Goal: Information Seeking & Learning: Learn about a topic

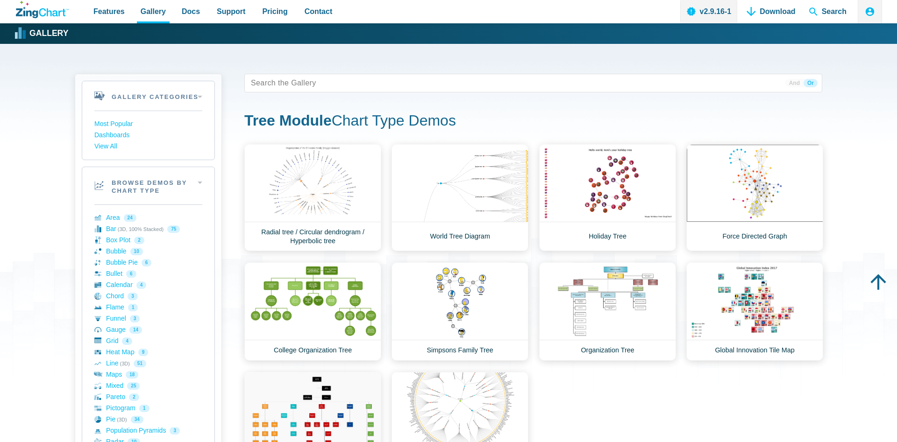
scroll to position [333, 0]
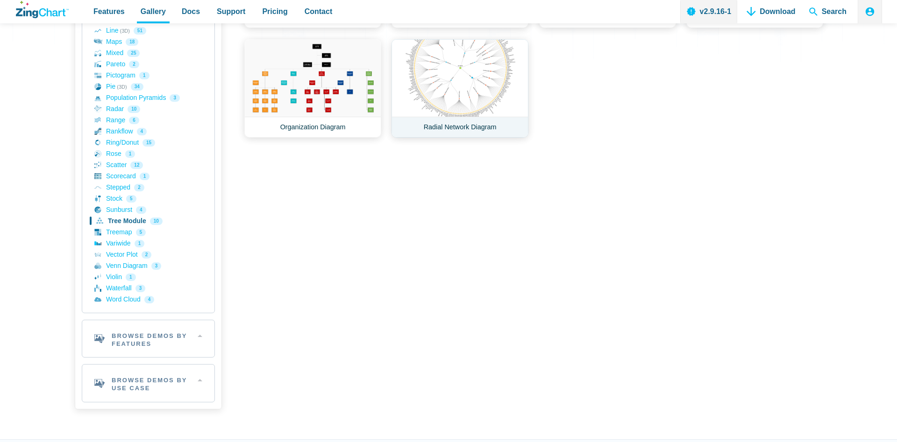
click at [452, 89] on link "Radial Network Diagram" at bounding box center [459, 88] width 137 height 99
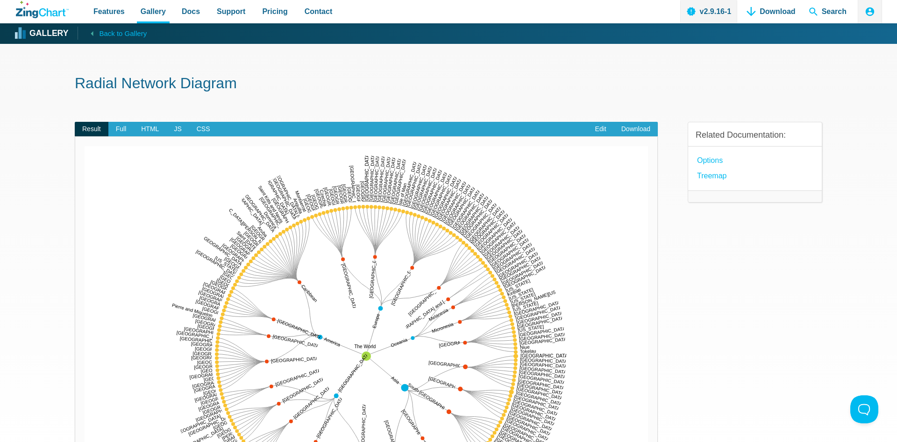
drag, startPoint x: 411, startPoint y: 270, endPoint x: 384, endPoint y: 302, distance: 42.0
click at [384, 302] on div "The World Asia Africa America Europe Oceania Eastern Africa Ethiopia Tanzania K…" at bounding box center [366, 356] width 563 height 420
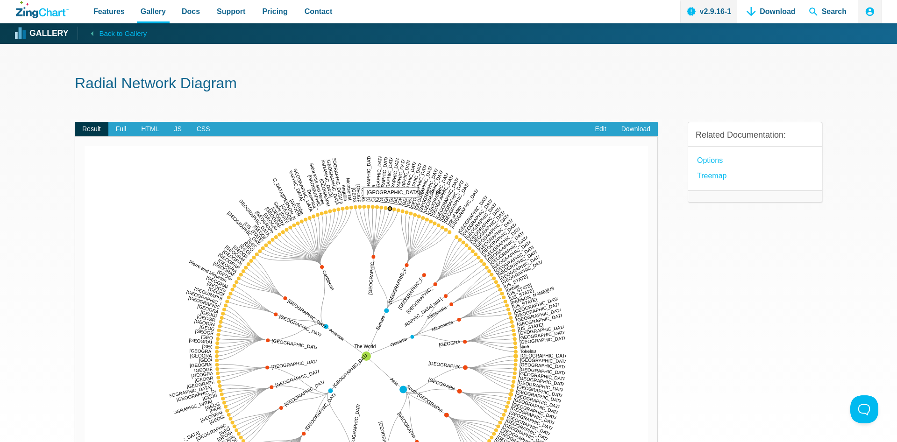
drag, startPoint x: 194, startPoint y: 300, endPoint x: 336, endPoint y: 264, distance: 145.9
click at [336, 264] on div "The World Asia Africa America Europe Oceania Eastern Africa Ethiopia Tanzania K…" at bounding box center [366, 356] width 563 height 420
drag, startPoint x: 363, startPoint y: 354, endPoint x: 359, endPoint y: 278, distance: 76.2
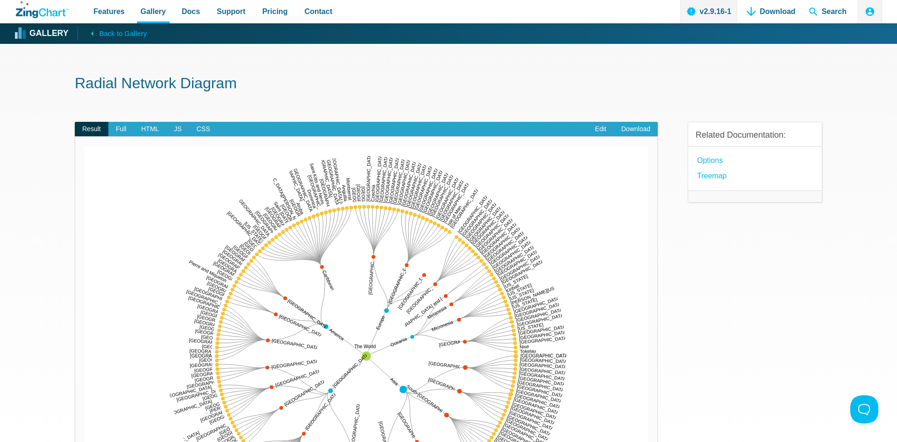
click at [359, 278] on div "The World Asia Africa America Europe Oceania Eastern Africa Ethiopia Tanzania K…" at bounding box center [366, 356] width 563 height 420
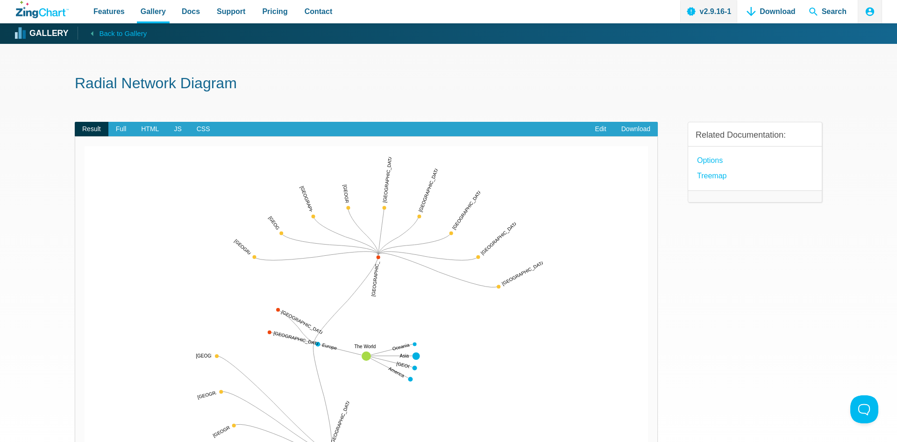
drag, startPoint x: 318, startPoint y: 346, endPoint x: 395, endPoint y: 330, distance: 78.9
click at [395, 330] on div "The World Asia Africa America Europe Oceania Eastern Europe Russia Ukraine Pola…" at bounding box center [366, 356] width 563 height 420
drag, startPoint x: 378, startPoint y: 256, endPoint x: 376, endPoint y: 280, distance: 23.9
click at [376, 280] on div "The World Asia Africa America Europe Oceania Eastern Europe Russia Ukraine Pola…" at bounding box center [366, 356] width 563 height 420
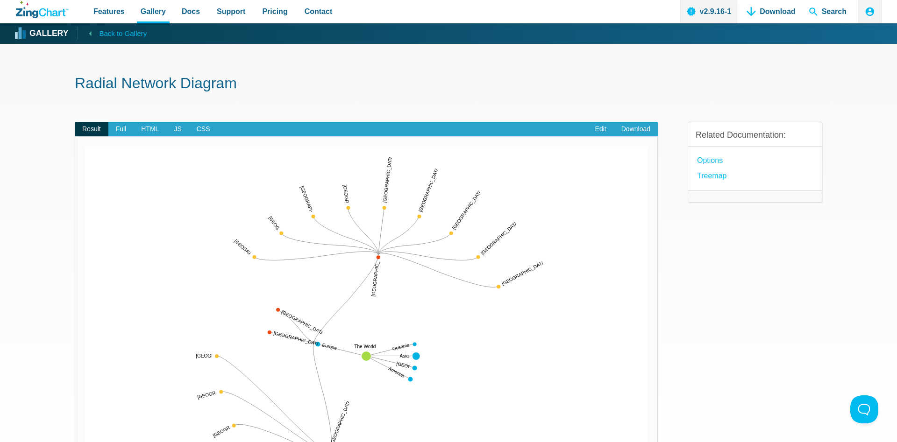
click at [99, 29] on span "Back to Gallery" at bounding box center [123, 34] width 48 height 12
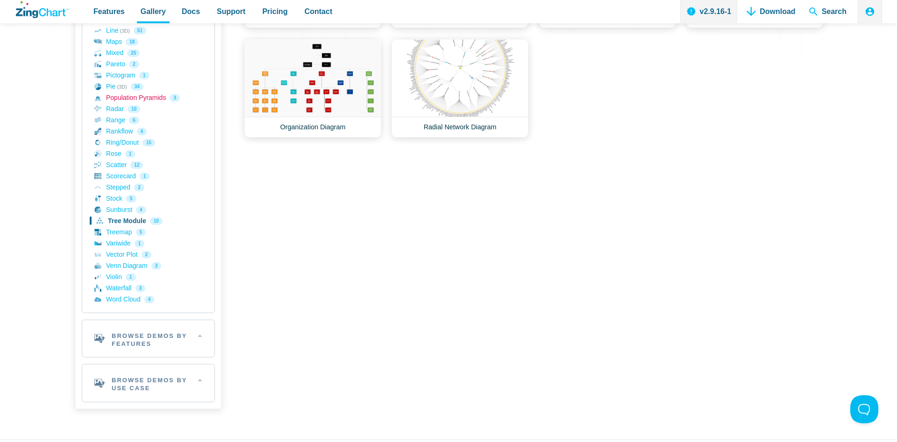
click at [135, 96] on link "Population Pyramids 3" at bounding box center [148, 97] width 108 height 11
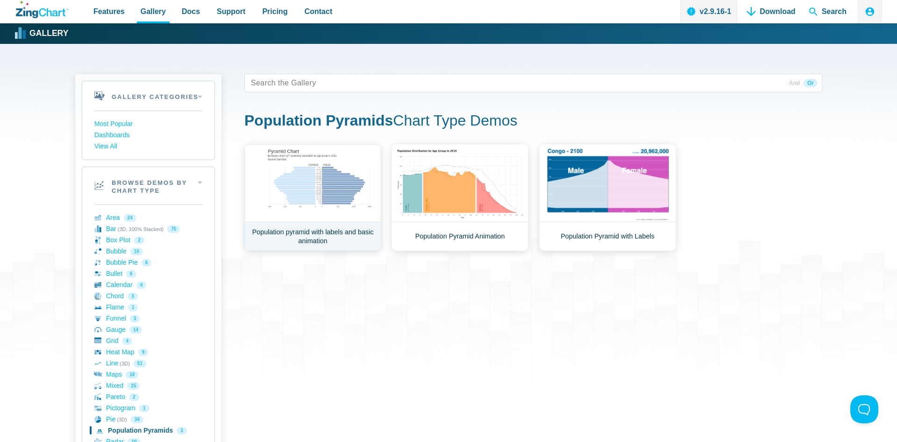
click at [336, 200] on link "Population pyramid with labels and basic animation" at bounding box center [312, 197] width 137 height 107
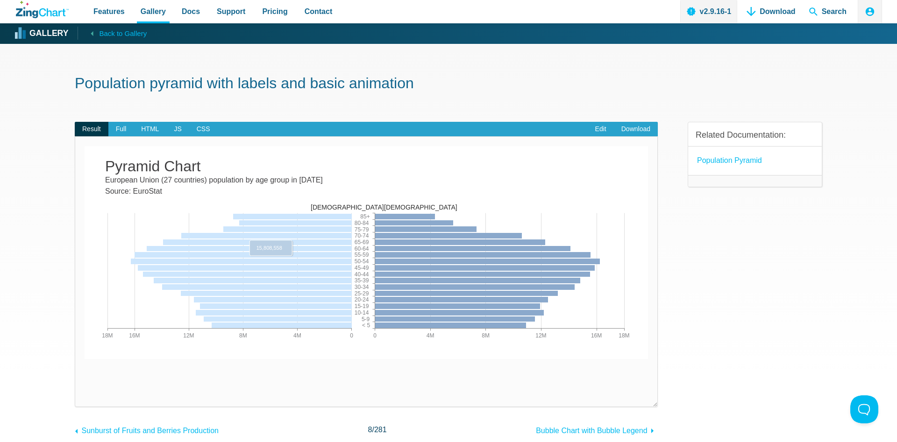
drag, startPoint x: 311, startPoint y: 286, endPoint x: 271, endPoint y: 266, distance: 44.7
click at [85, 370] on map "App Content" at bounding box center [85, 370] width 0 height 0
click at [85, 370] on area "App Content" at bounding box center [85, 370] width 0 height 0
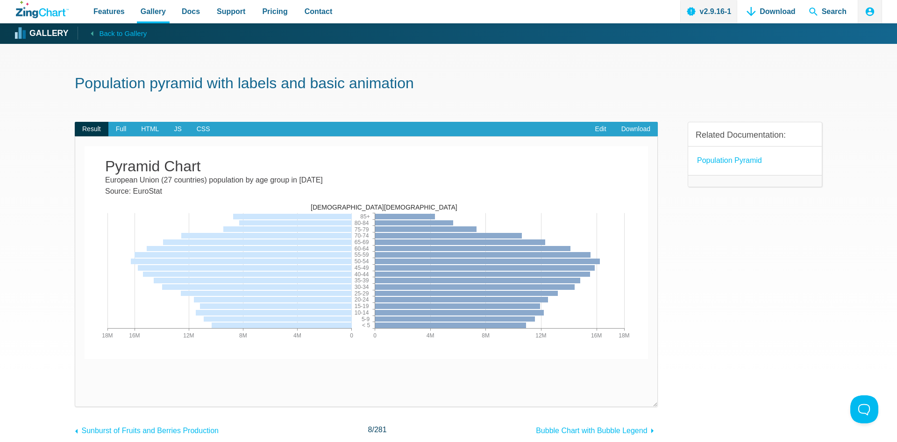
click at [85, 370] on area "App Content" at bounding box center [85, 370] width 0 height 0
drag, startPoint x: 420, startPoint y: 215, endPoint x: 422, endPoint y: 245, distance: 30.0
click at [422, 245] on div "FEMALES MALES 0 18M 4M 8M 12M 16M < 5 85+ 5-9 10-14 15-19 20-24 25-29 30-34 35-…" at bounding box center [366, 258] width 563 height 224
drag, startPoint x: 394, startPoint y: 325, endPoint x: 442, endPoint y: 263, distance: 78.5
click at [85, 370] on map "App Content" at bounding box center [85, 370] width 0 height 0
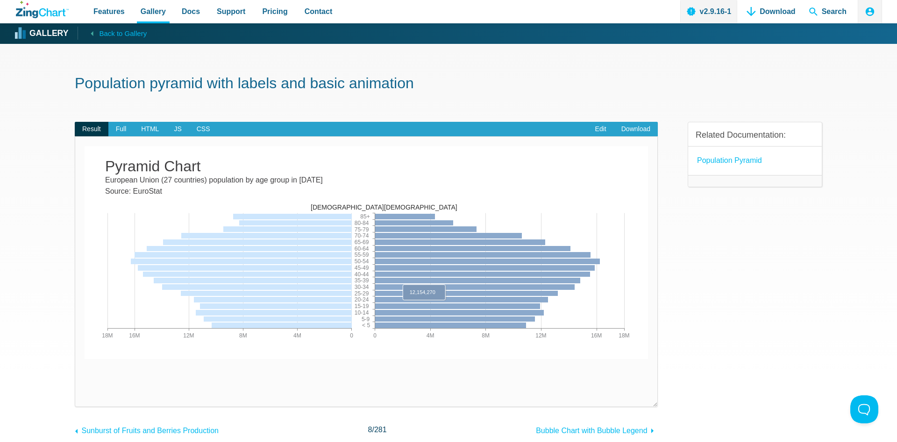
drag, startPoint x: 442, startPoint y: 263, endPoint x: 424, endPoint y: 310, distance: 50.1
click at [85, 370] on map "App Content" at bounding box center [85, 370] width 0 height 0
click at [85, 370] on area "App Content" at bounding box center [85, 370] width 0 height 0
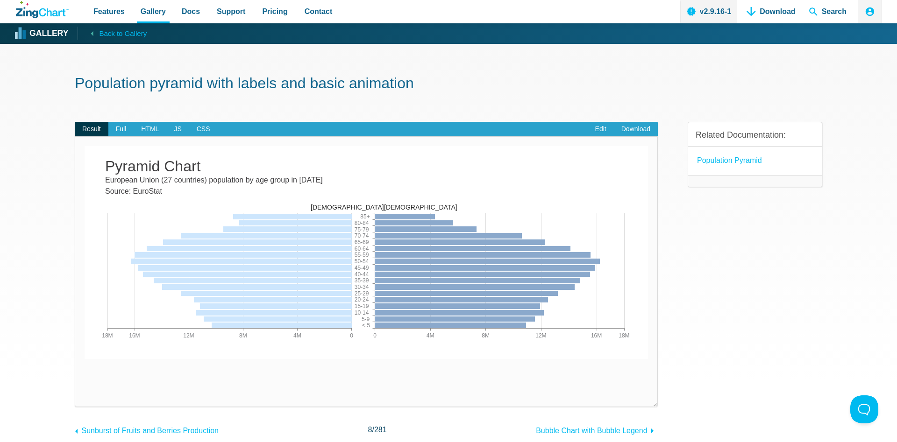
click at [85, 370] on area "App Content" at bounding box center [85, 370] width 0 height 0
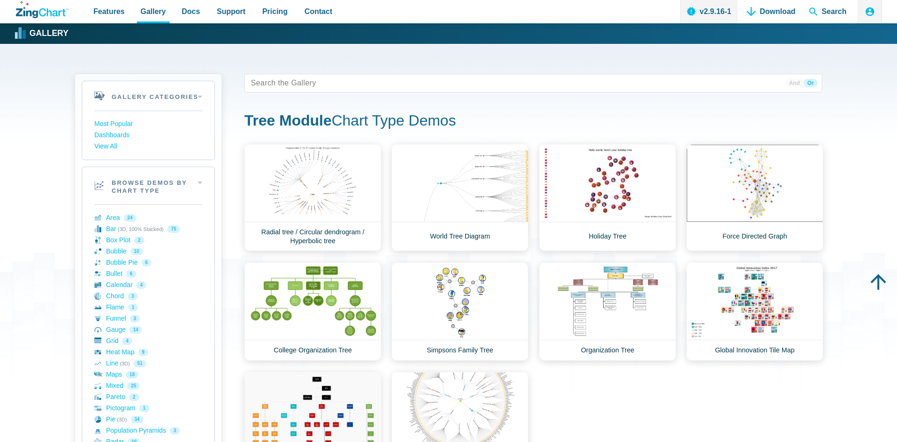
scroll to position [333, 0]
